Goal: Task Accomplishment & Management: Use online tool/utility

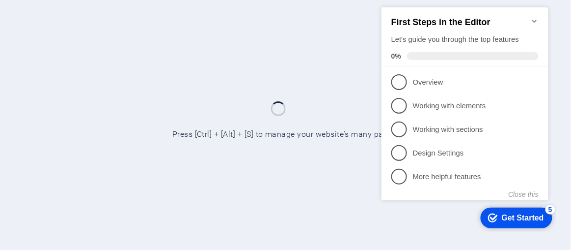
click at [307, 192] on div at bounding box center [285, 125] width 571 height 250
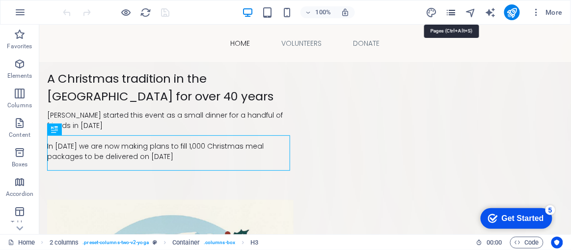
click at [450, 11] on icon "pages" at bounding box center [451, 12] width 11 height 11
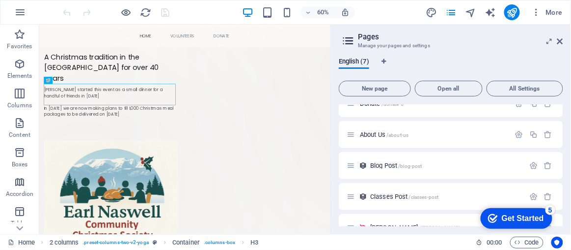
scroll to position [94, 0]
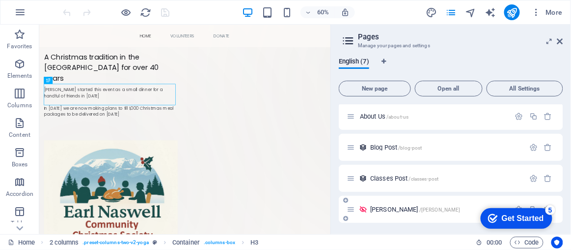
click at [377, 208] on span "[PERSON_NAME] /[PERSON_NAME]" at bounding box center [415, 208] width 90 height 7
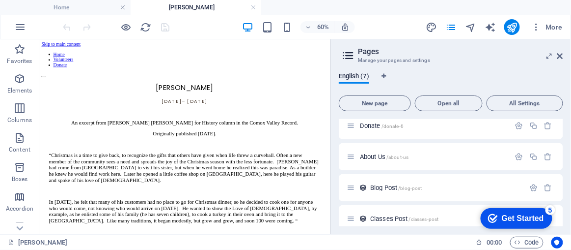
scroll to position [0, 0]
click at [63, 128] on div "[PERSON_NAME] [DATE] – [DATE] An excerpt from [PERSON_NAME] [PERSON_NAME] for H…" at bounding box center [281, 245] width 453 height 269
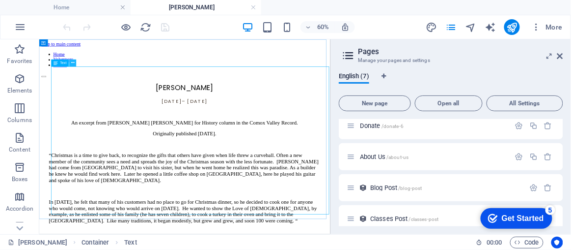
click at [72, 64] on icon at bounding box center [72, 63] width 3 height 6
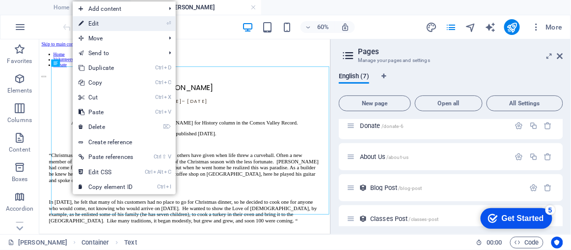
click at [111, 25] on link "⏎ Edit" at bounding box center [106, 23] width 66 height 15
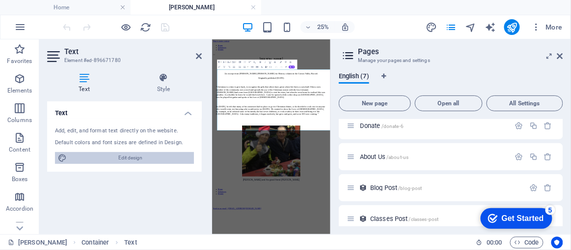
click at [132, 157] on span "Edit design" at bounding box center [130, 158] width 121 height 12
select select "px"
select select "300"
select select "px"
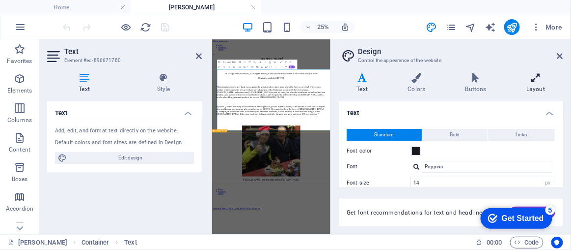
click at [537, 83] on h4 "Layout" at bounding box center [536, 83] width 55 height 21
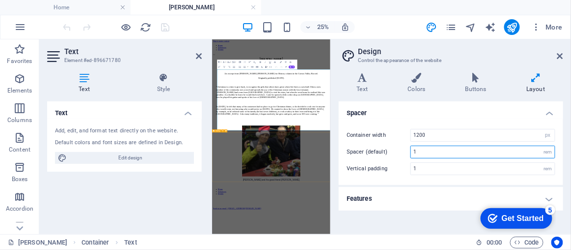
click at [431, 150] on input "1" at bounding box center [483, 152] width 144 height 12
type input "2"
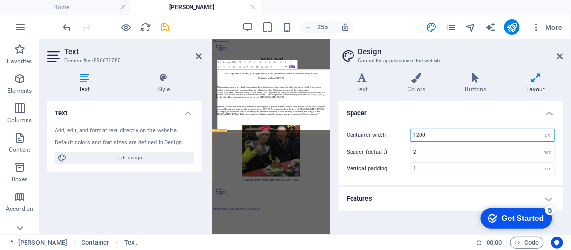
click at [444, 136] on input "1200" at bounding box center [483, 135] width 144 height 12
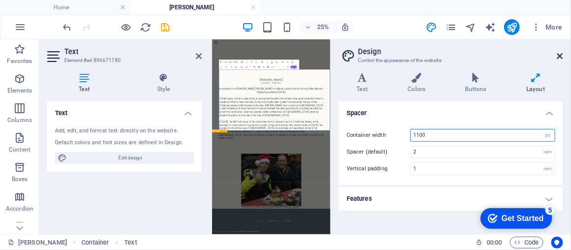
type input "1100"
click at [559, 54] on icon at bounding box center [561, 56] width 6 height 8
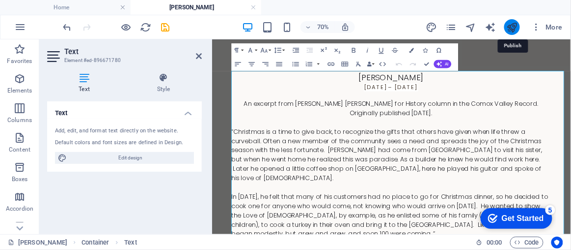
click at [514, 26] on icon "publish" at bounding box center [511, 27] width 11 height 11
